Goal: Task Accomplishment & Management: Manage account settings

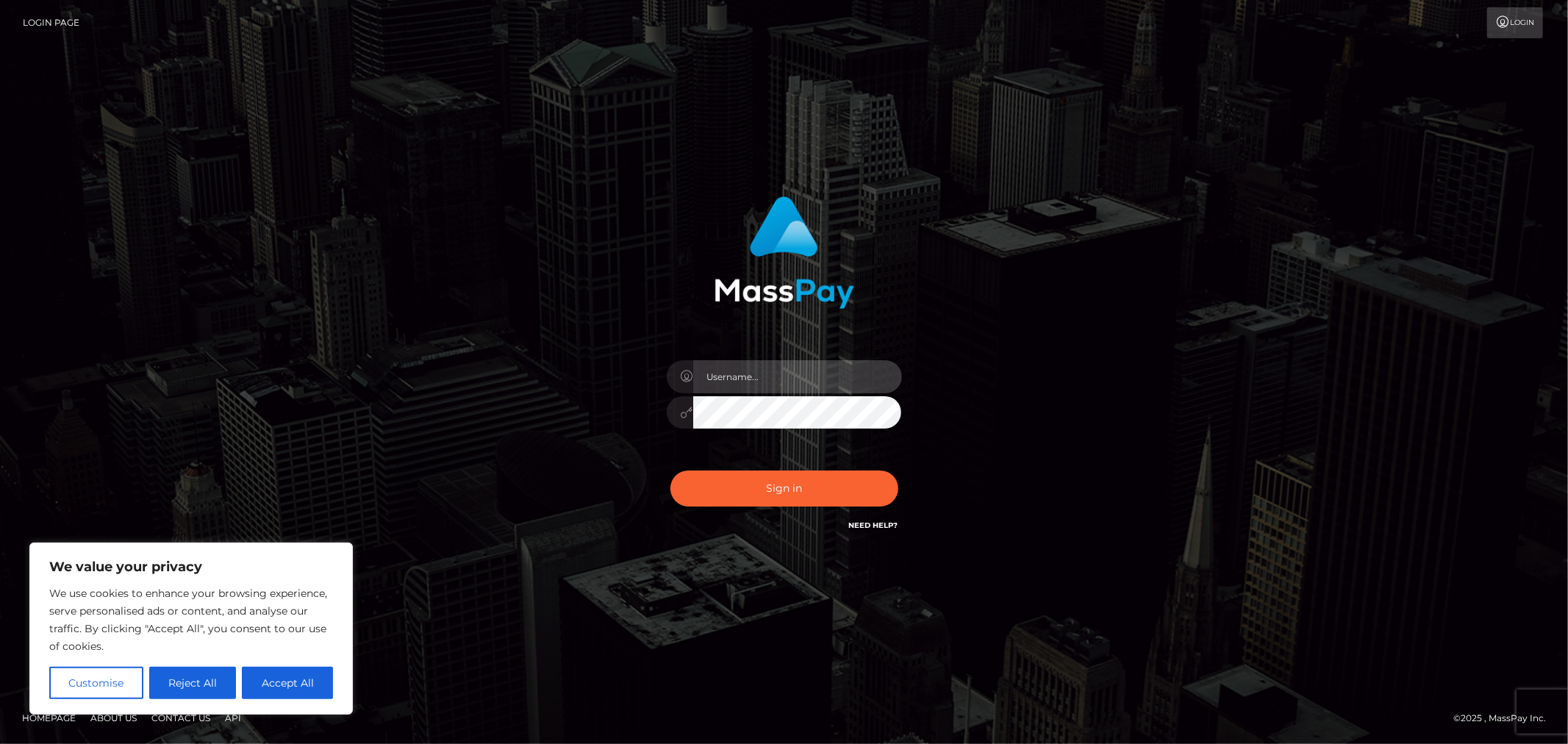
click at [745, 364] on input "text" at bounding box center [798, 377] width 209 height 33
type input "Allyssa"
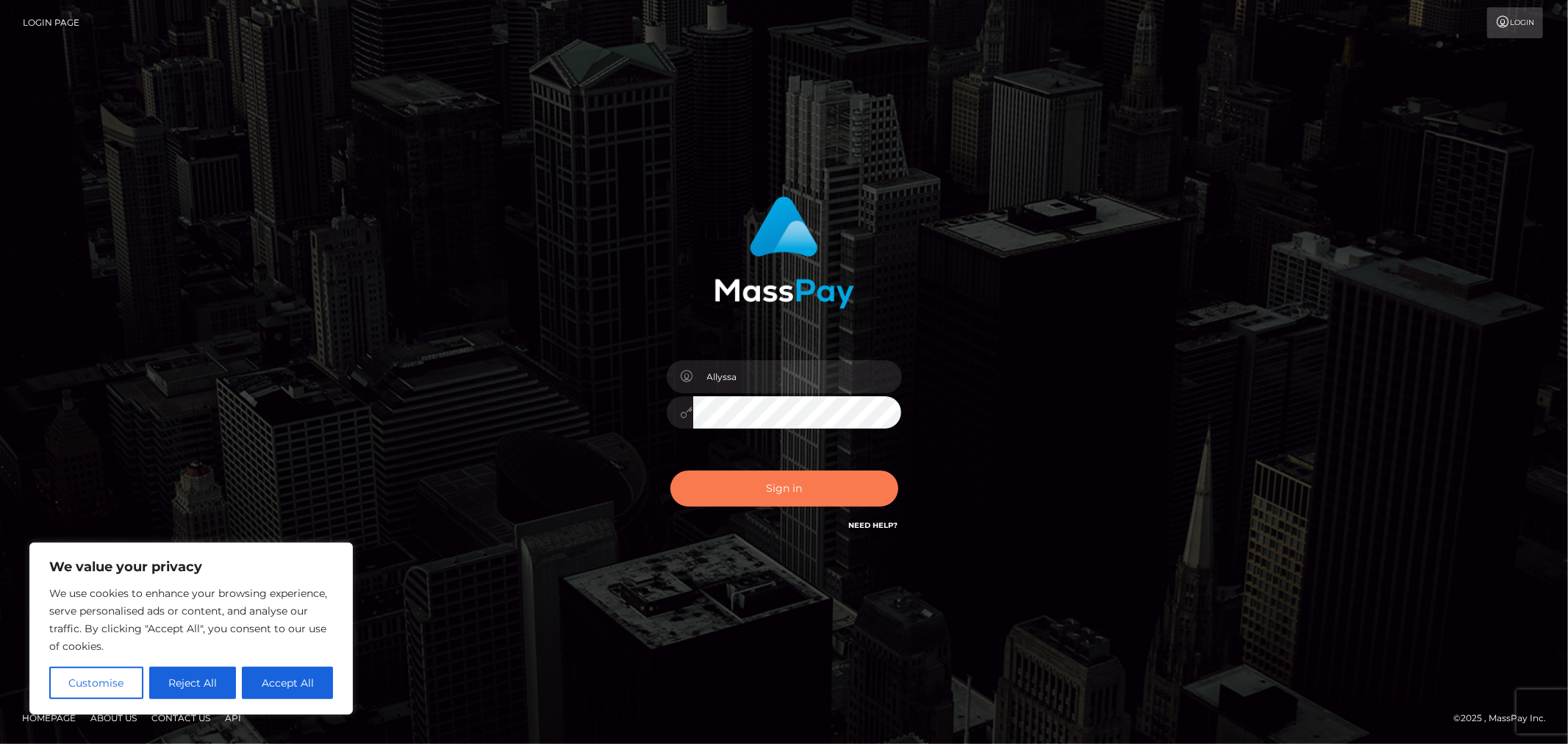
click at [724, 483] on button "Sign in" at bounding box center [784, 489] width 228 height 36
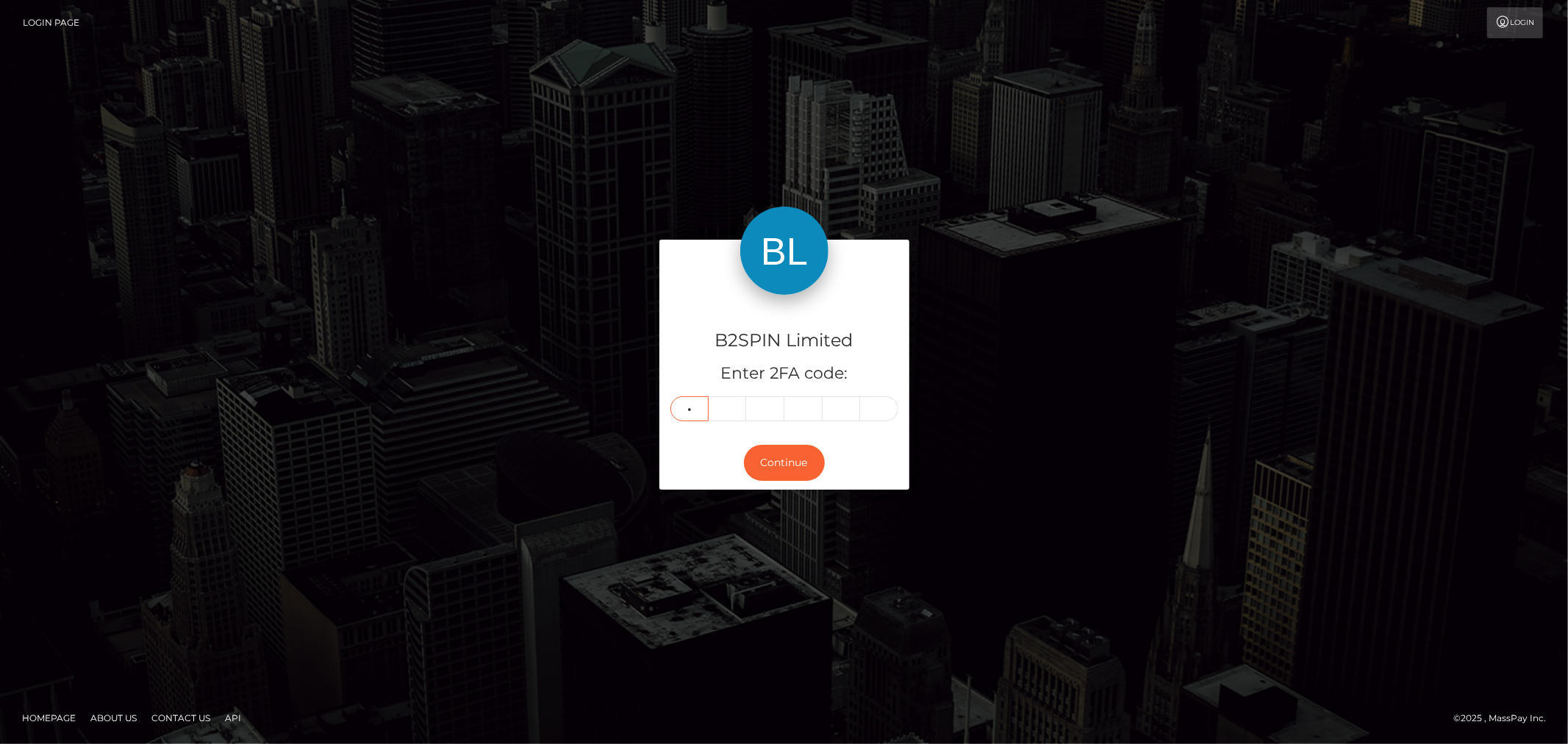
type input "9"
type input "0"
type input "9"
type input "3"
type input "2"
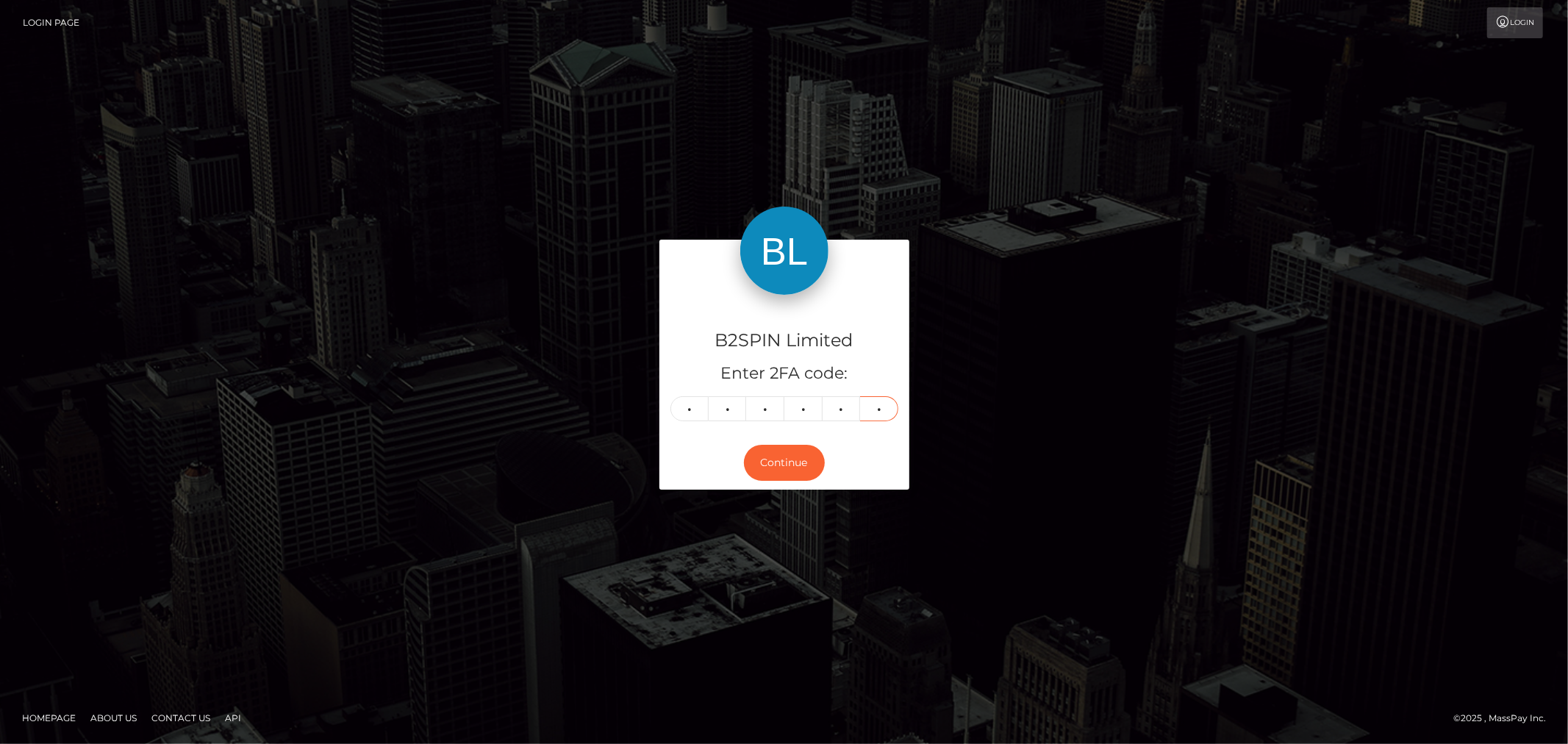
type input "2"
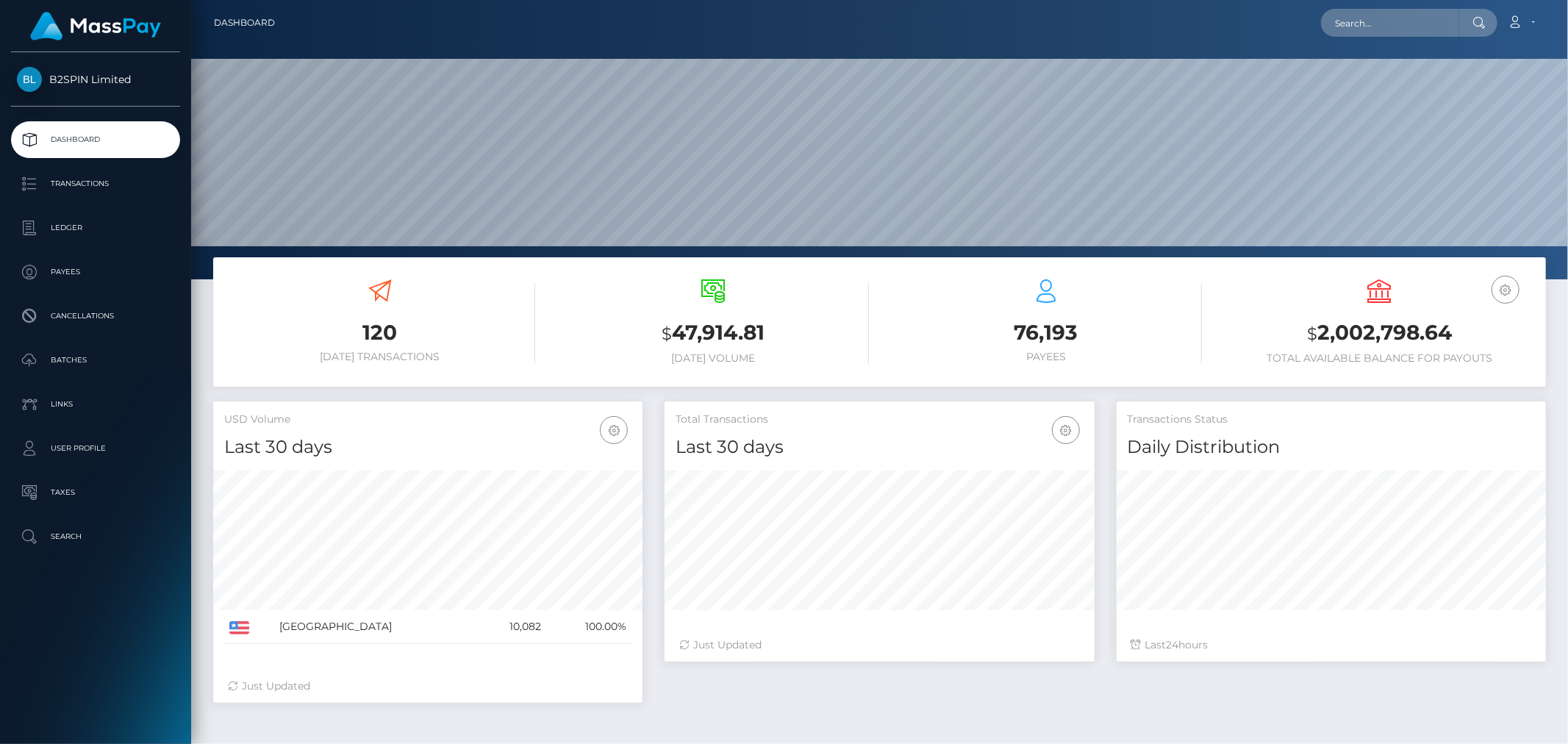
scroll to position [261, 429]
click at [82, 192] on p "Transactions" at bounding box center [95, 183] width 157 height 22
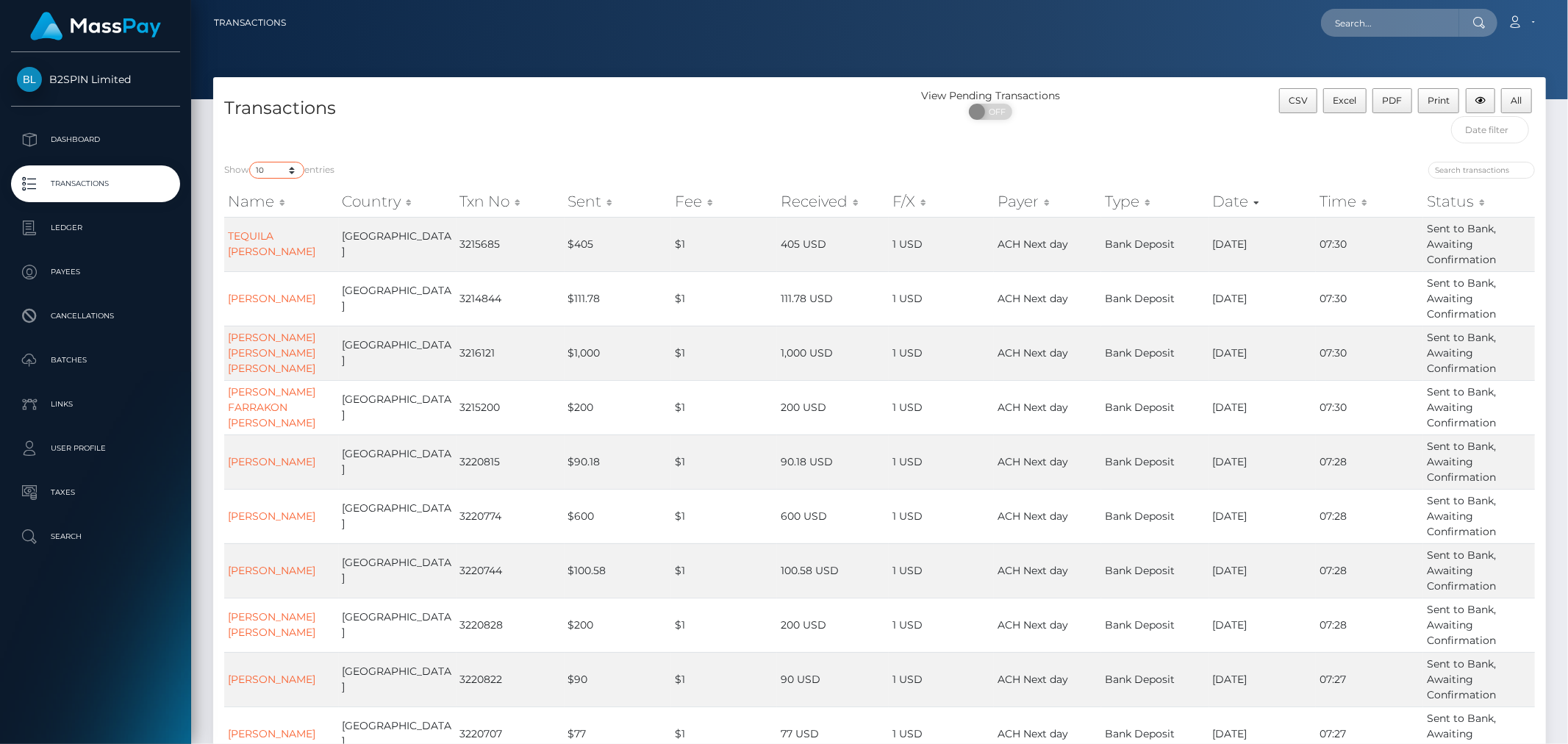
click at [269, 169] on select "10 25 50 100 250 500 1,000 3,500" at bounding box center [276, 170] width 55 height 17
select select "3500"
click at [251, 162] on select "10 25 50 100 250 500 1,000 3,500" at bounding box center [276, 170] width 55 height 17
click at [987, 105] on span "OFF" at bounding box center [996, 111] width 37 height 16
checkbox input "true"
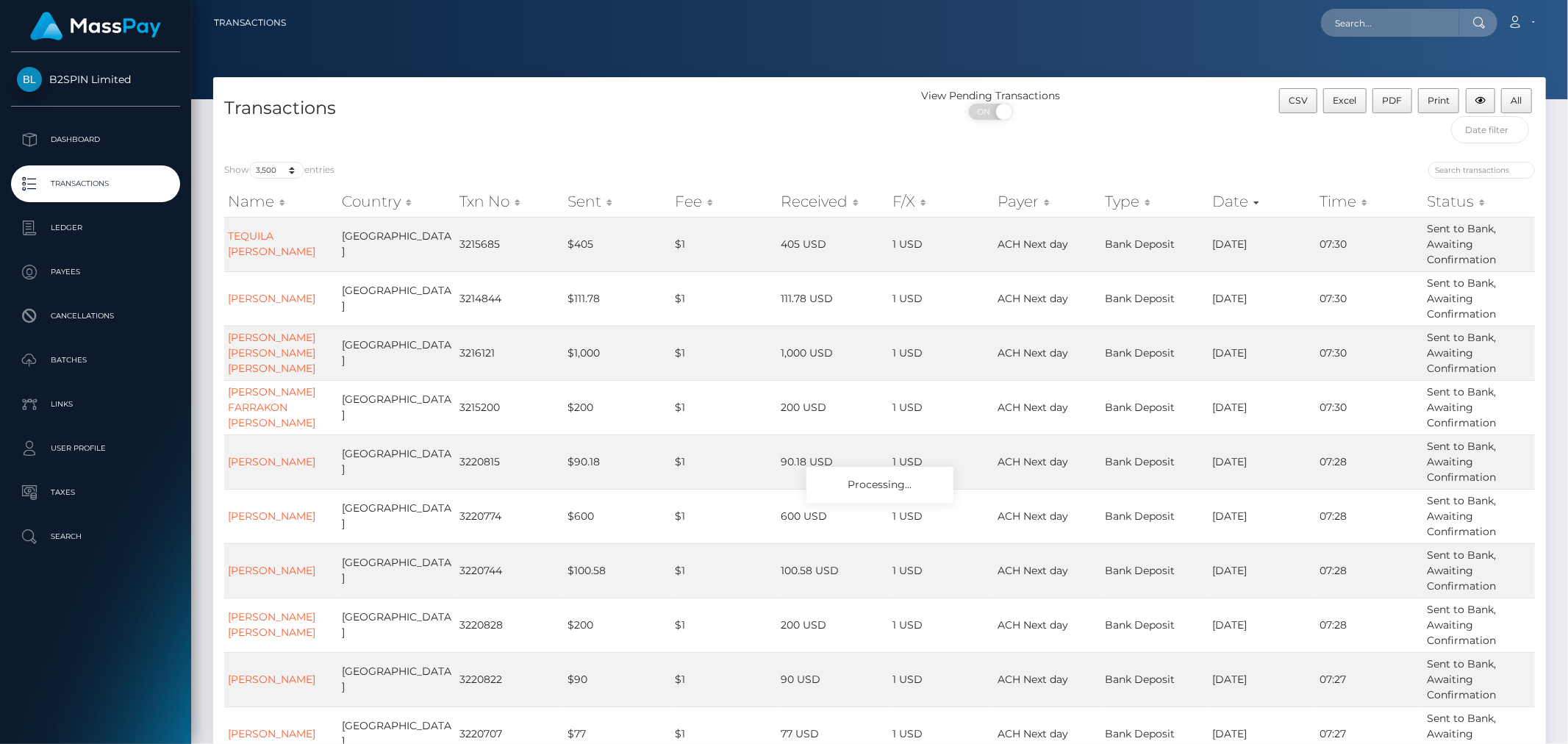
click at [1162, 121] on div "View Pending Transactions ON OFF" at bounding box center [1046, 108] width 333 height 39
click at [1205, 52] on div at bounding box center [879, 49] width 1377 height 99
click at [1106, 61] on div at bounding box center [879, 49] width 1377 height 99
click at [786, 79] on div "Transactions View Pending Transactions ON OFF CSV Excel PDF Print All" at bounding box center [880, 114] width 1333 height 73
click at [1150, 47] on div at bounding box center [879, 49] width 1377 height 99
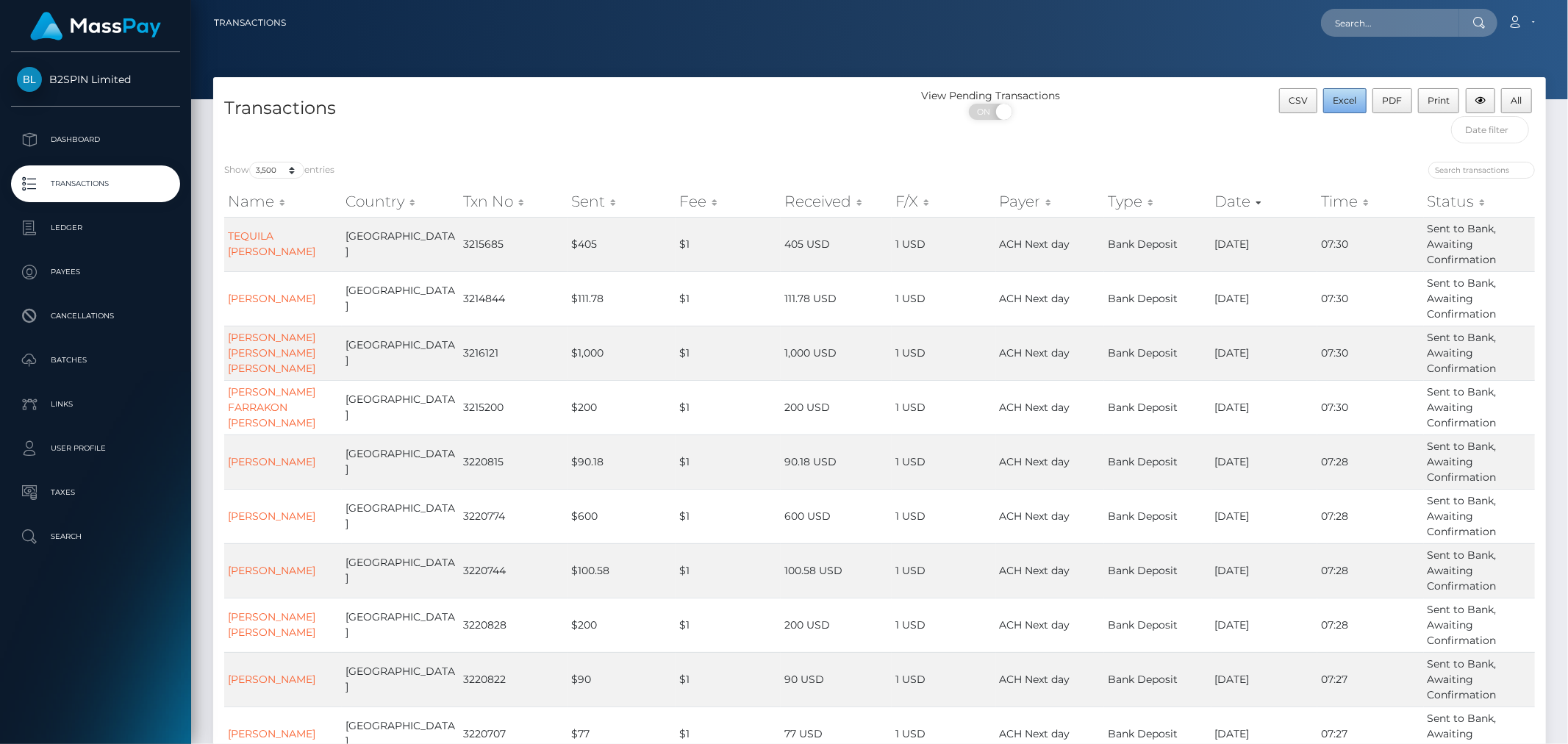
click at [1345, 108] on button "Excel" at bounding box center [1345, 101] width 43 height 25
click at [1533, 27] on link "Account" at bounding box center [1522, 23] width 43 height 31
click at [1459, 105] on link "Logout" at bounding box center [1487, 94] width 118 height 27
